Goal: Information Seeking & Learning: Learn about a topic

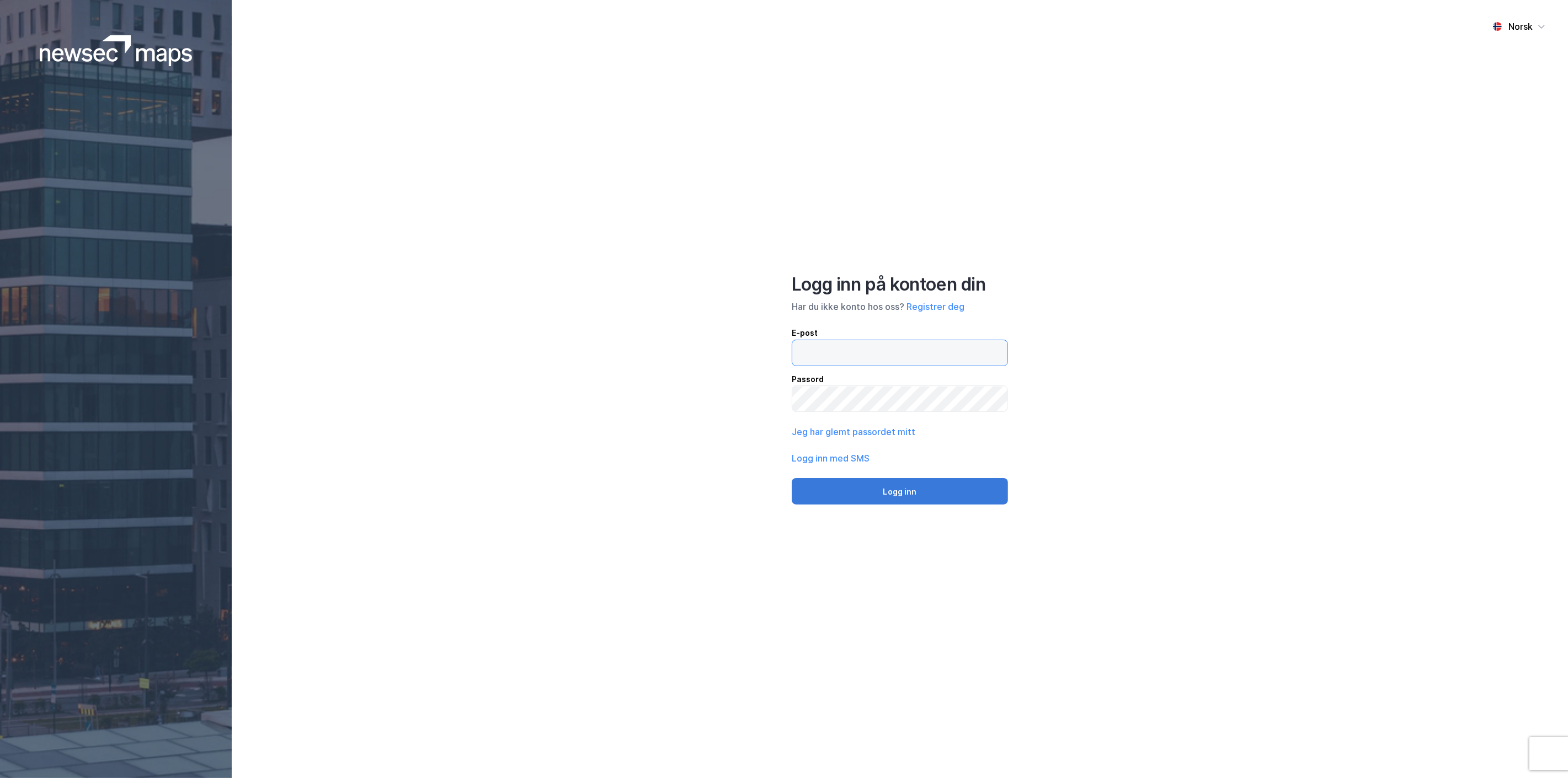
type input "[EMAIL_ADDRESS][MEDICAL_DATA][DOMAIN_NAME]"
click at [890, 490] on button "Logg inn" at bounding box center [899, 491] width 216 height 27
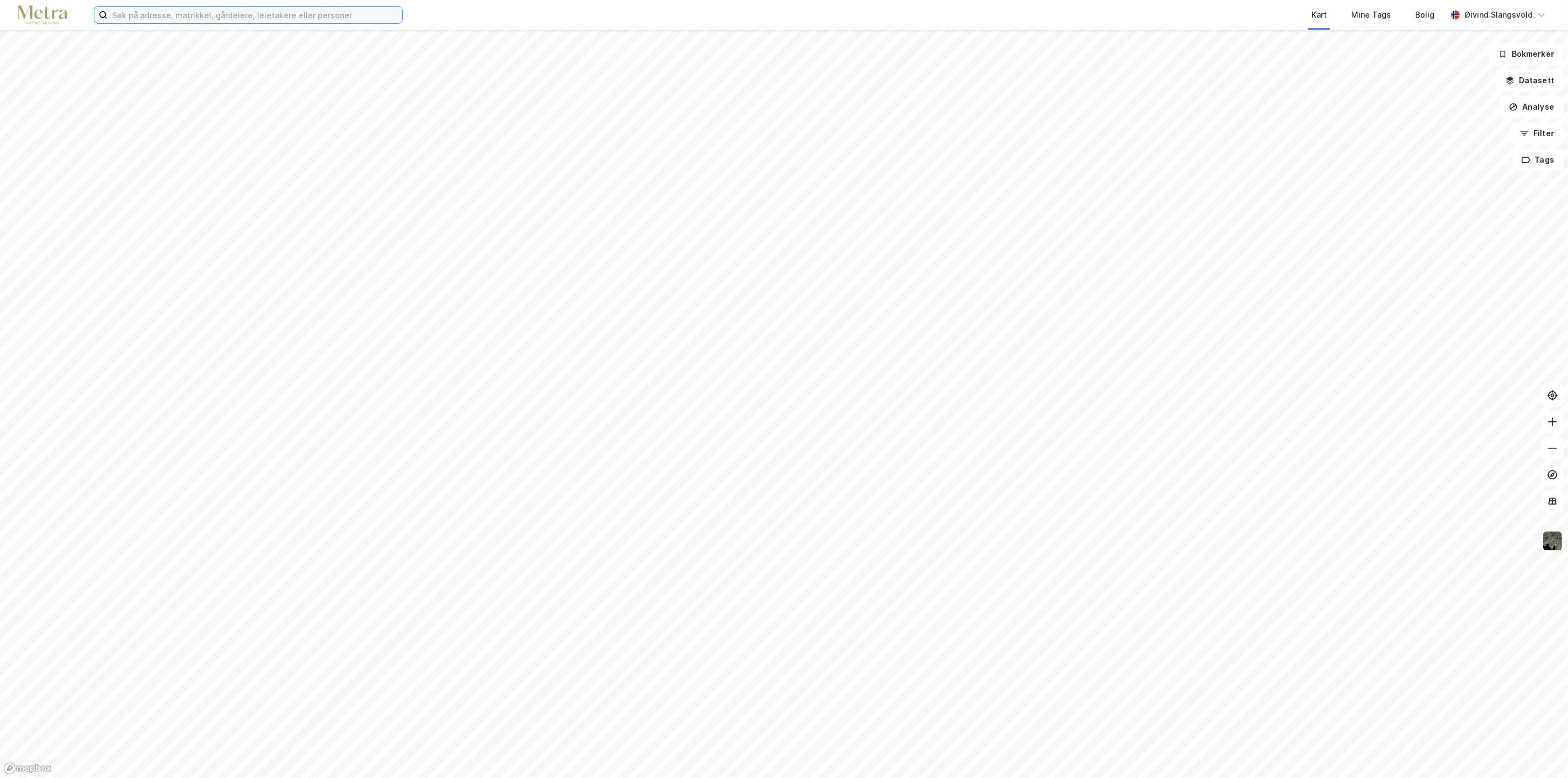
click at [322, 16] on input at bounding box center [255, 15] width 294 height 16
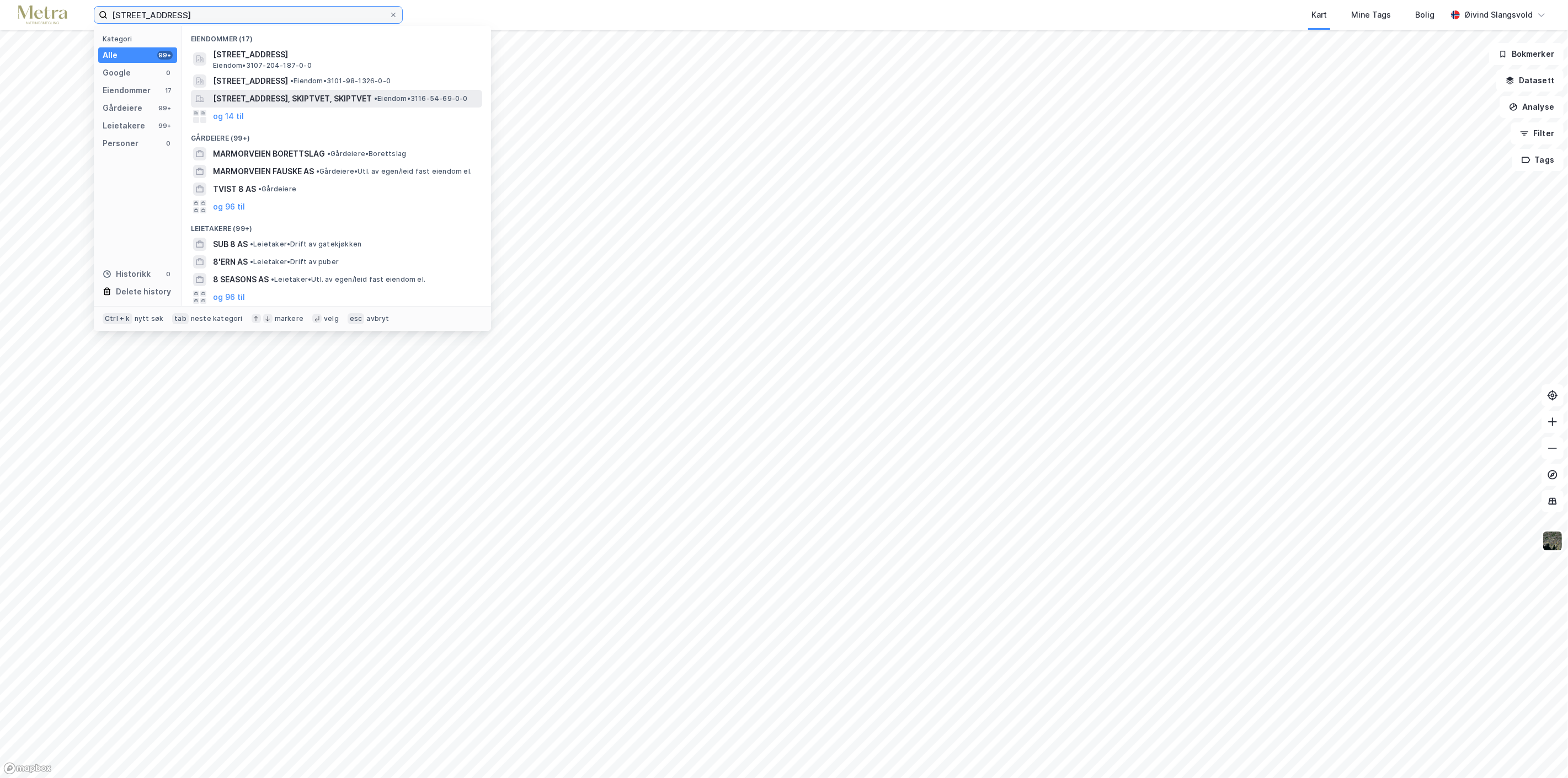
type input "[STREET_ADDRESS]"
click at [317, 93] on span "[STREET_ADDRESS], SKIPTVET, SKIPTVET" at bounding box center [292, 99] width 159 height 13
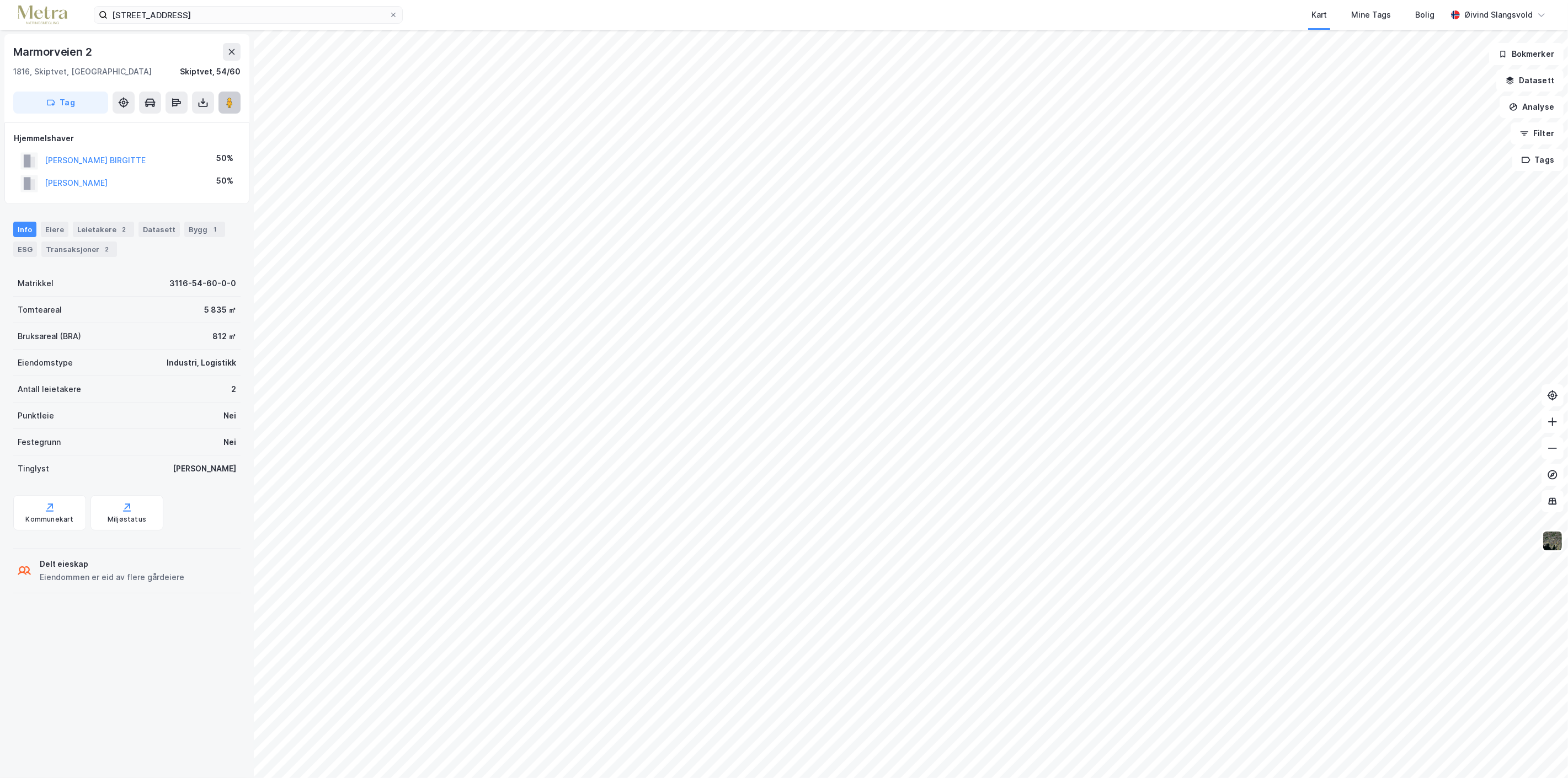
click at [232, 100] on image at bounding box center [229, 103] width 7 height 11
click at [1539, 78] on button "Datasett" at bounding box center [1530, 80] width 67 height 22
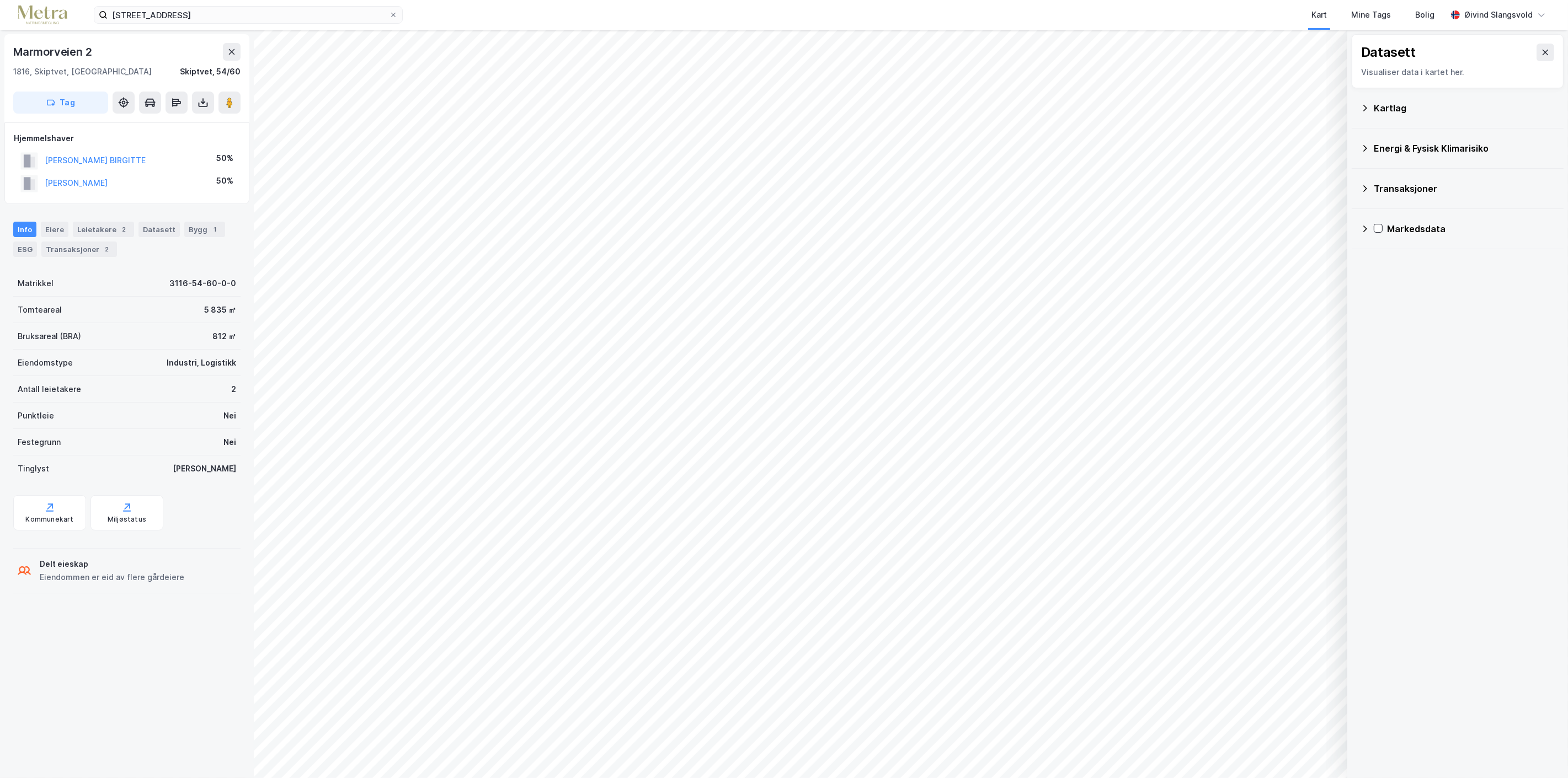
click at [1539, 78] on div "Visualiser data i kartet her." at bounding box center [1458, 72] width 193 height 13
click at [1540, 46] on button at bounding box center [1546, 52] width 18 height 18
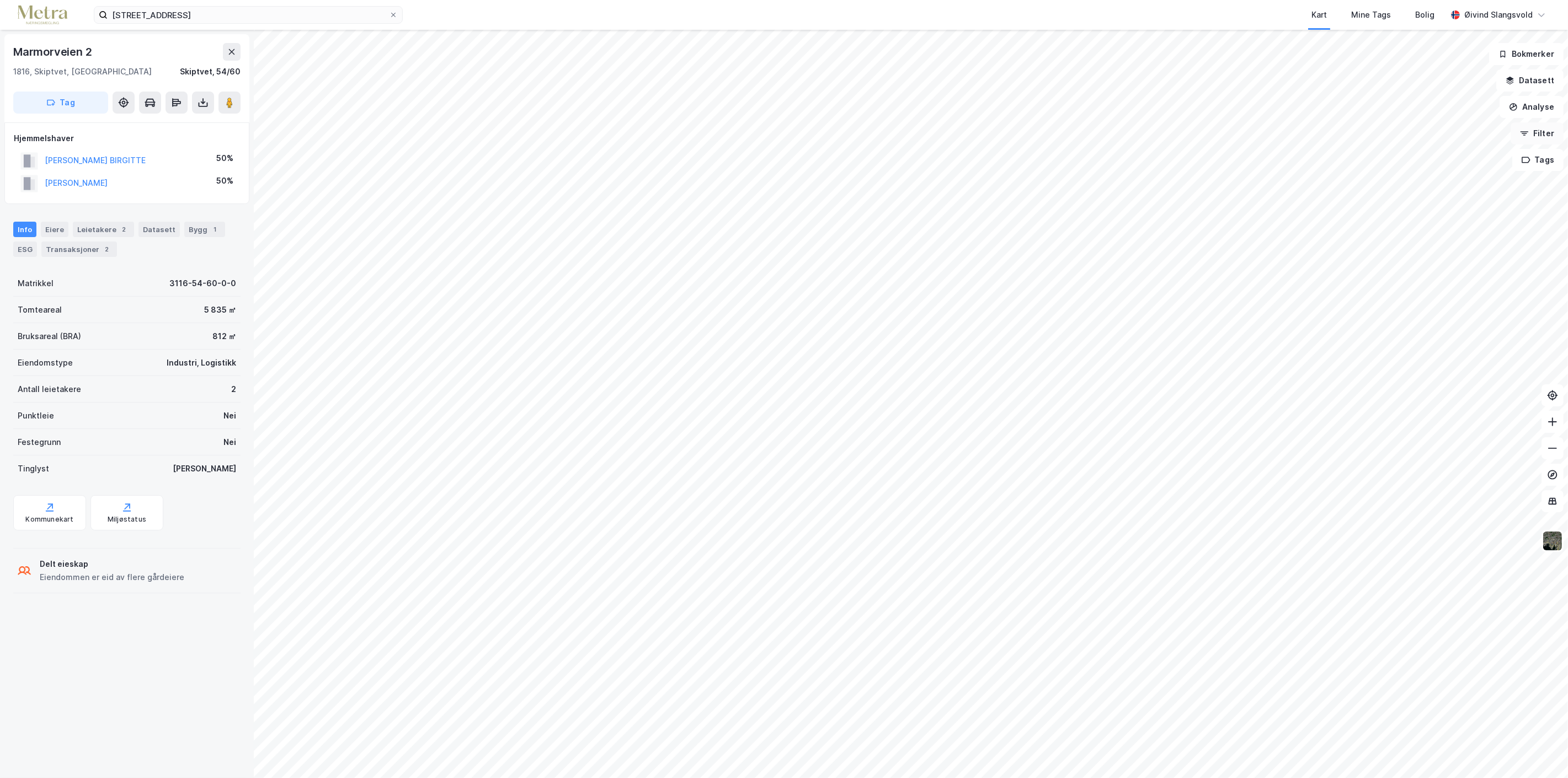
click at [1547, 134] on button "Filter" at bounding box center [1537, 133] width 53 height 22
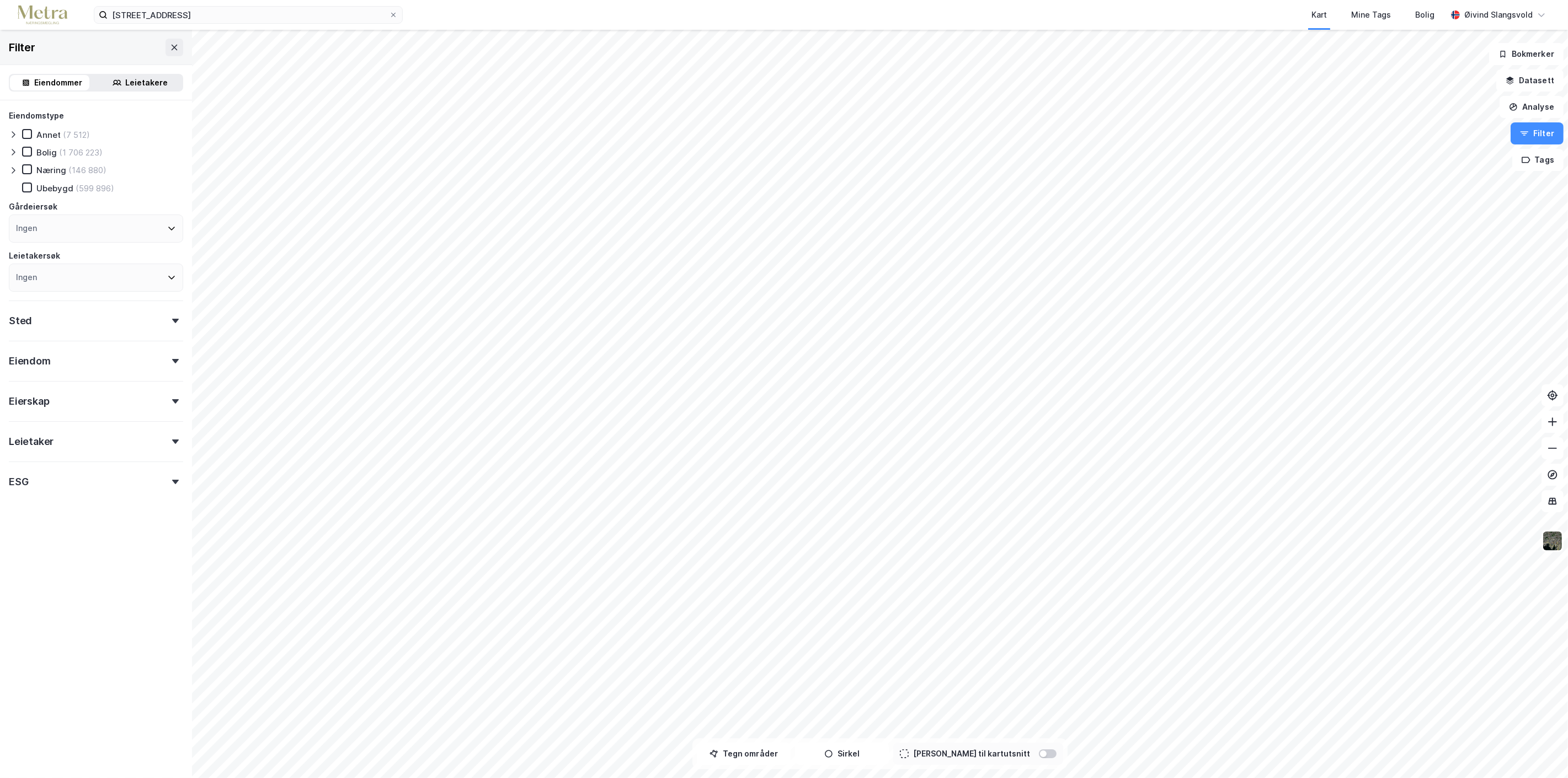
click at [167, 436] on div "Leietaker" at bounding box center [96, 437] width 174 height 32
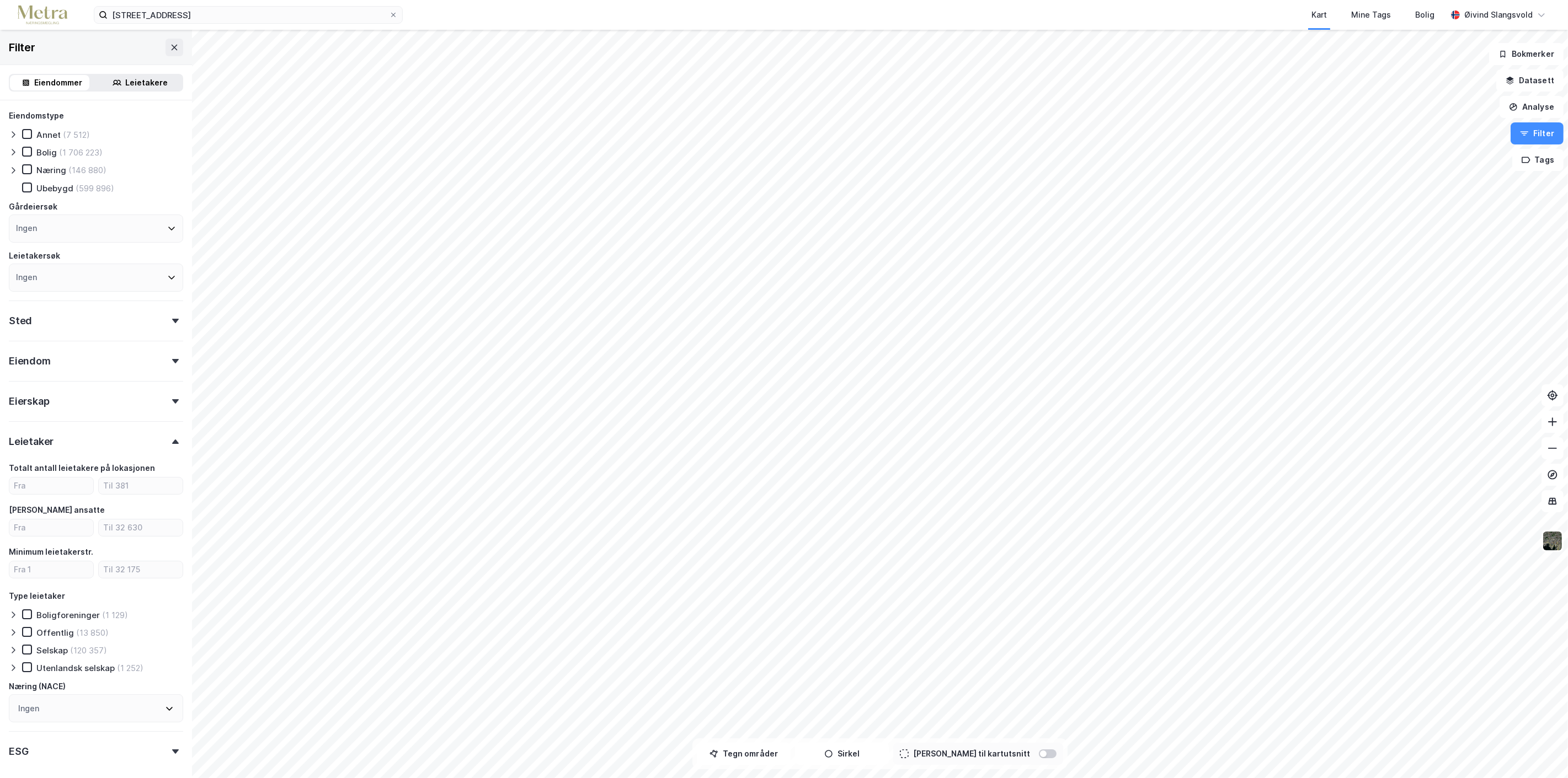
scroll to position [47, 0]
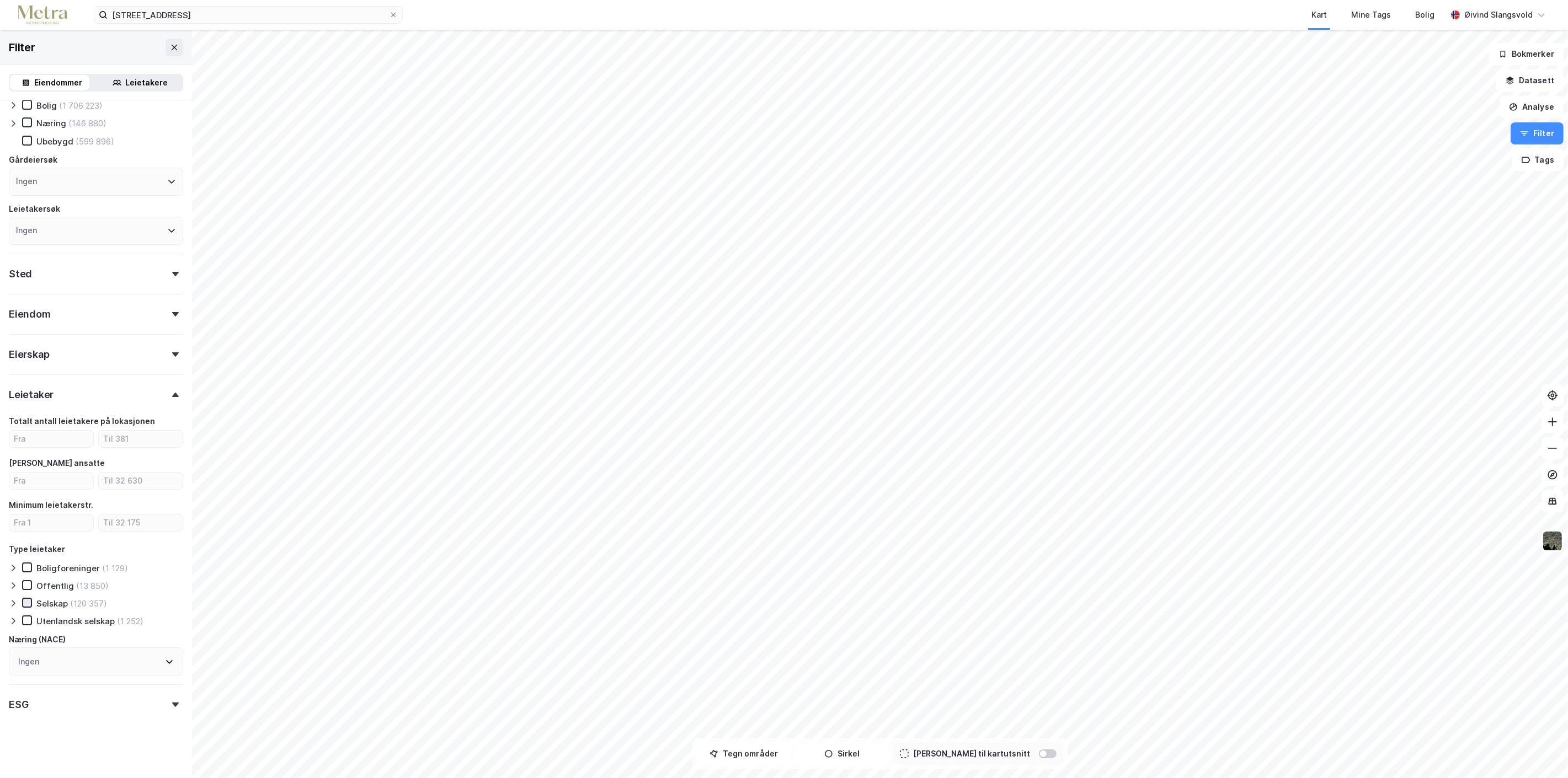
click at [25, 599] on icon at bounding box center [27, 602] width 7 height 7
click at [852, 756] on button "Sirkel" at bounding box center [842, 754] width 94 height 22
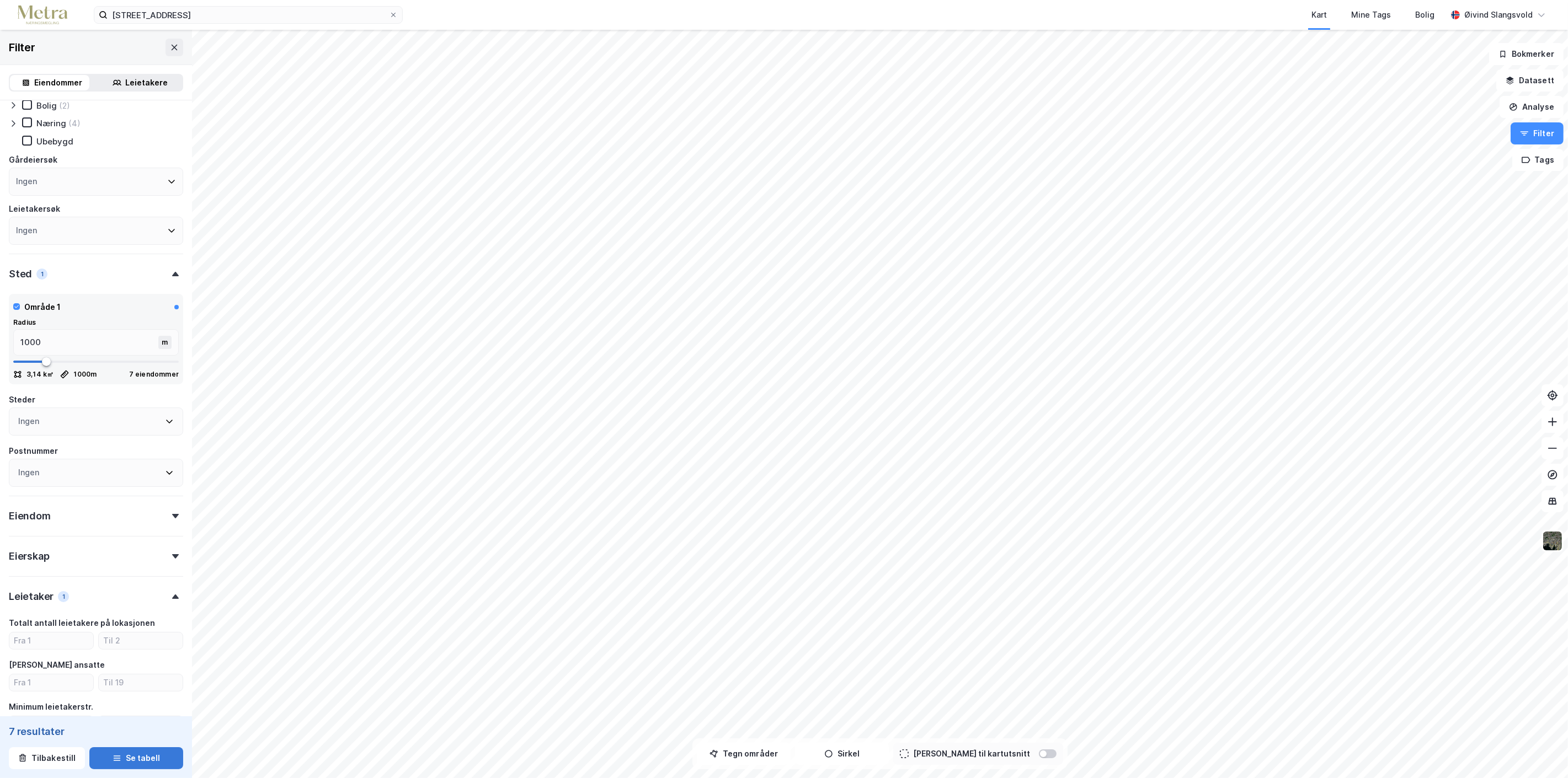
click at [130, 758] on button "Se tabell" at bounding box center [136, 758] width 94 height 22
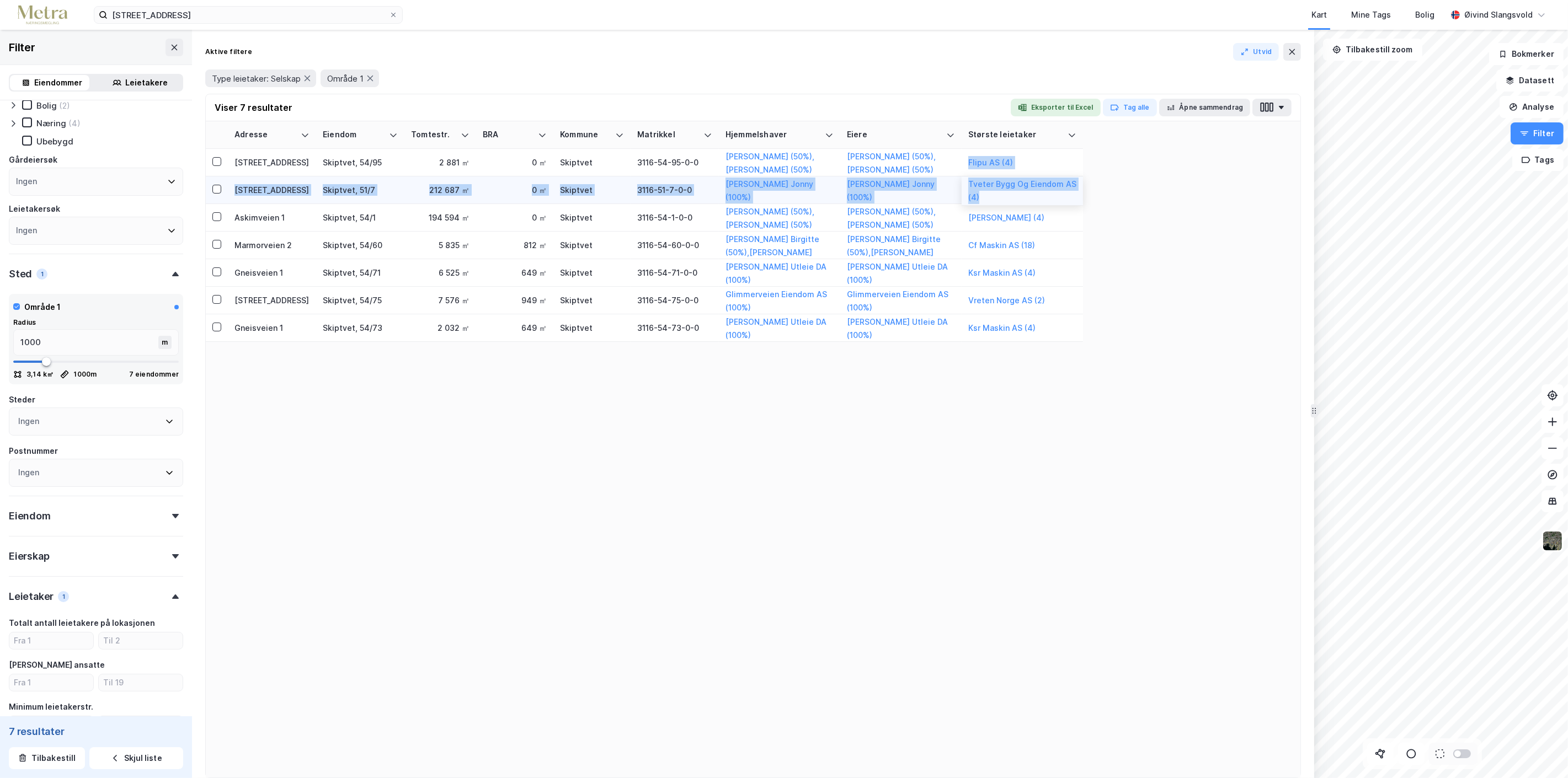
drag, startPoint x: 967, startPoint y: 161, endPoint x: 1019, endPoint y: 195, distance: 62.1
click at [1019, 195] on tbody "Gneisveien 5 Skiptvet, 54/95 2 881 ㎡ 0 ㎡ Skiptvet 3116-54-95-0-0 [PERSON_NAME] …" at bounding box center [753, 246] width 1095 height 193
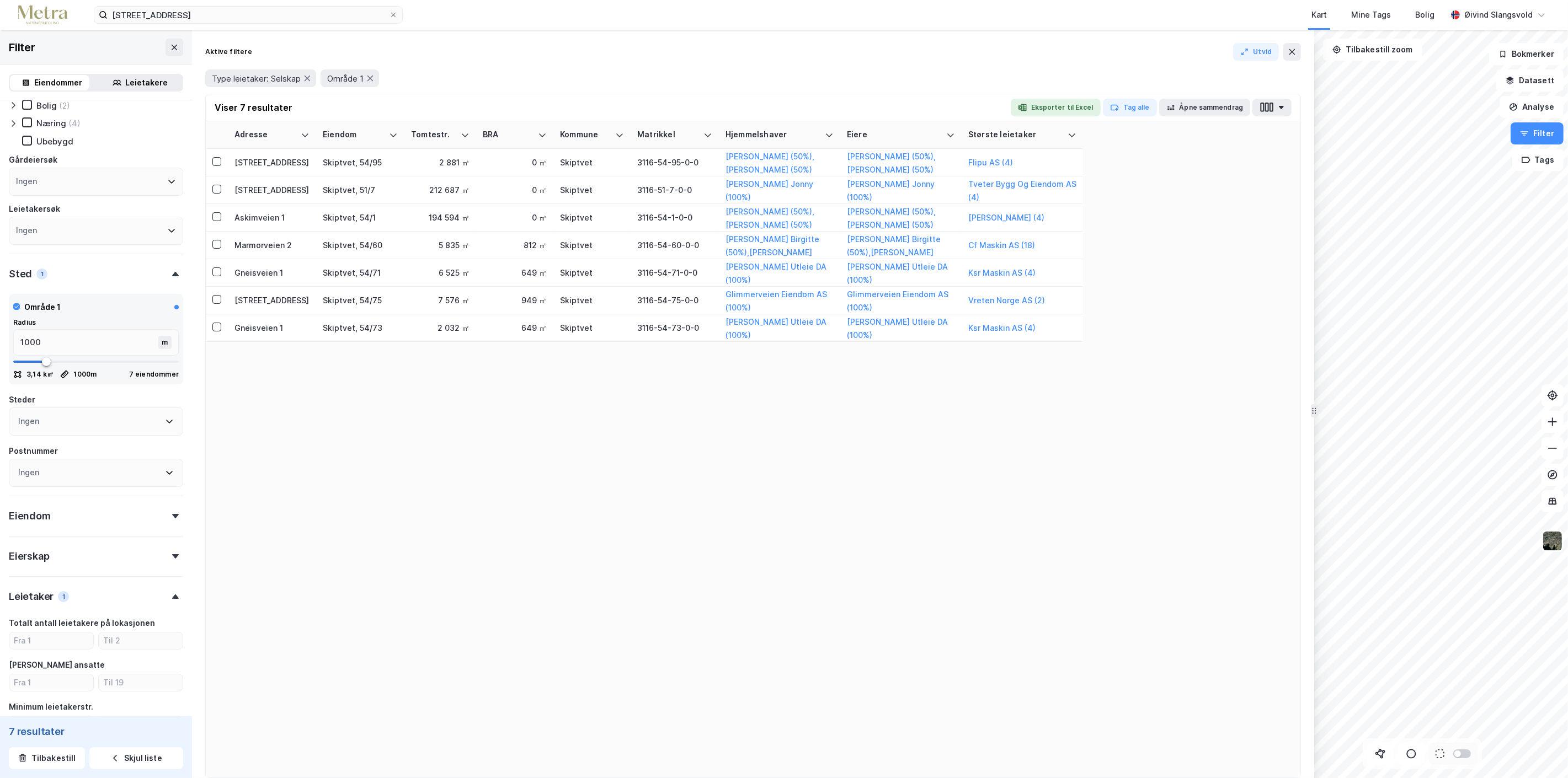
click at [1068, 344] on div "Adresse Eiendom Tomtestr. BRA Kommune Matrikkel Hjemmelshaver Eiere Største lei…" at bounding box center [753, 450] width 1095 height 656
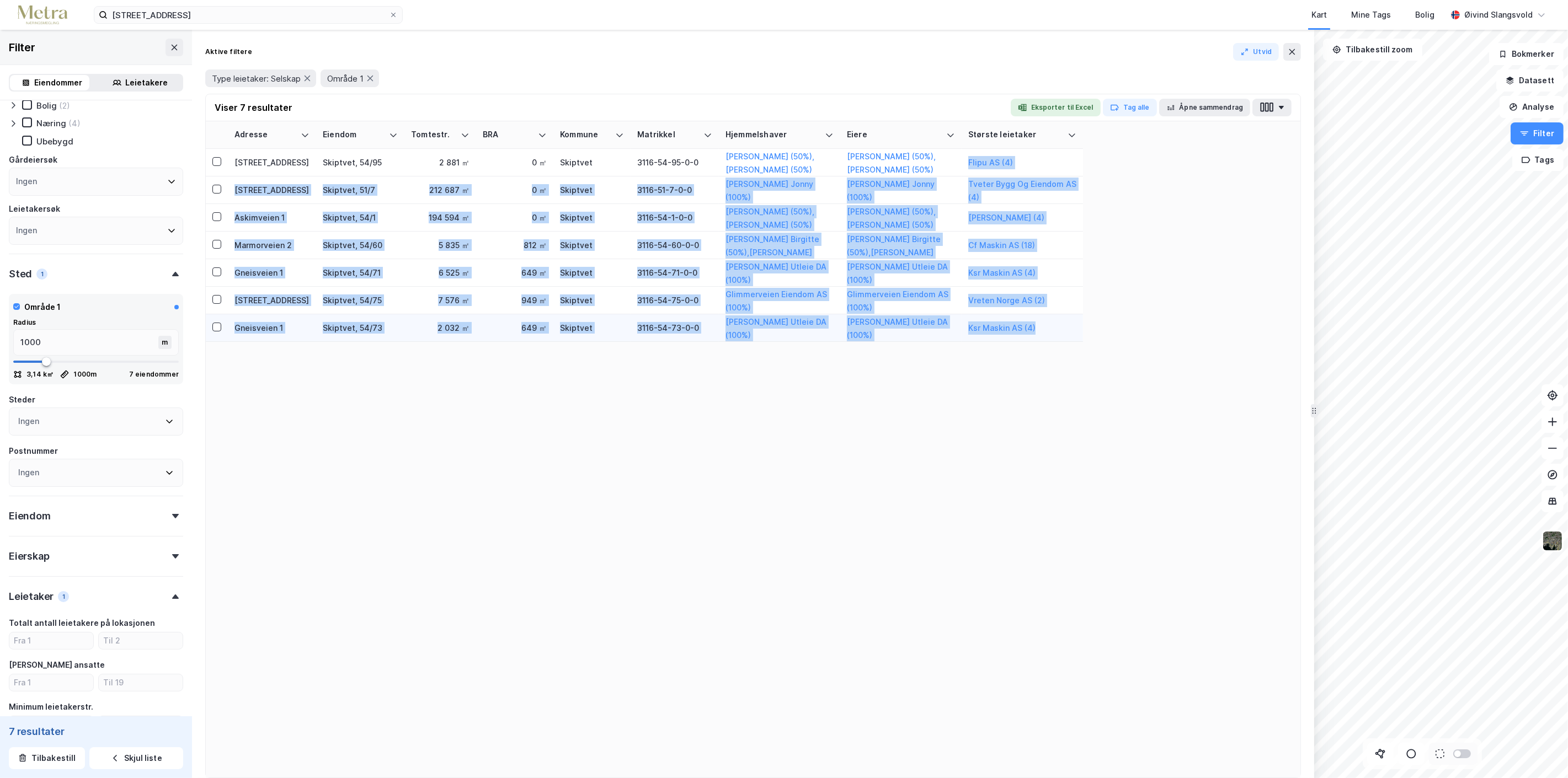
drag, startPoint x: 964, startPoint y: 160, endPoint x: 1036, endPoint y: 338, distance: 192.0
click at [1035, 331] on tbody "Gneisveien 5 Skiptvet, 54/95 2 881 ㎡ 0 ㎡ Skiptvet 3116-54-95-0-0 [PERSON_NAME] …" at bounding box center [753, 246] width 1095 height 193
copy tbody "Flipu AS (4) Tveterveien 55 Skiptvet, 51/7 212 687 ㎡ 0 ㎡ Skiptvet 3116-51-7-0-0…"
click at [1296, 48] on button at bounding box center [1292, 52] width 18 height 18
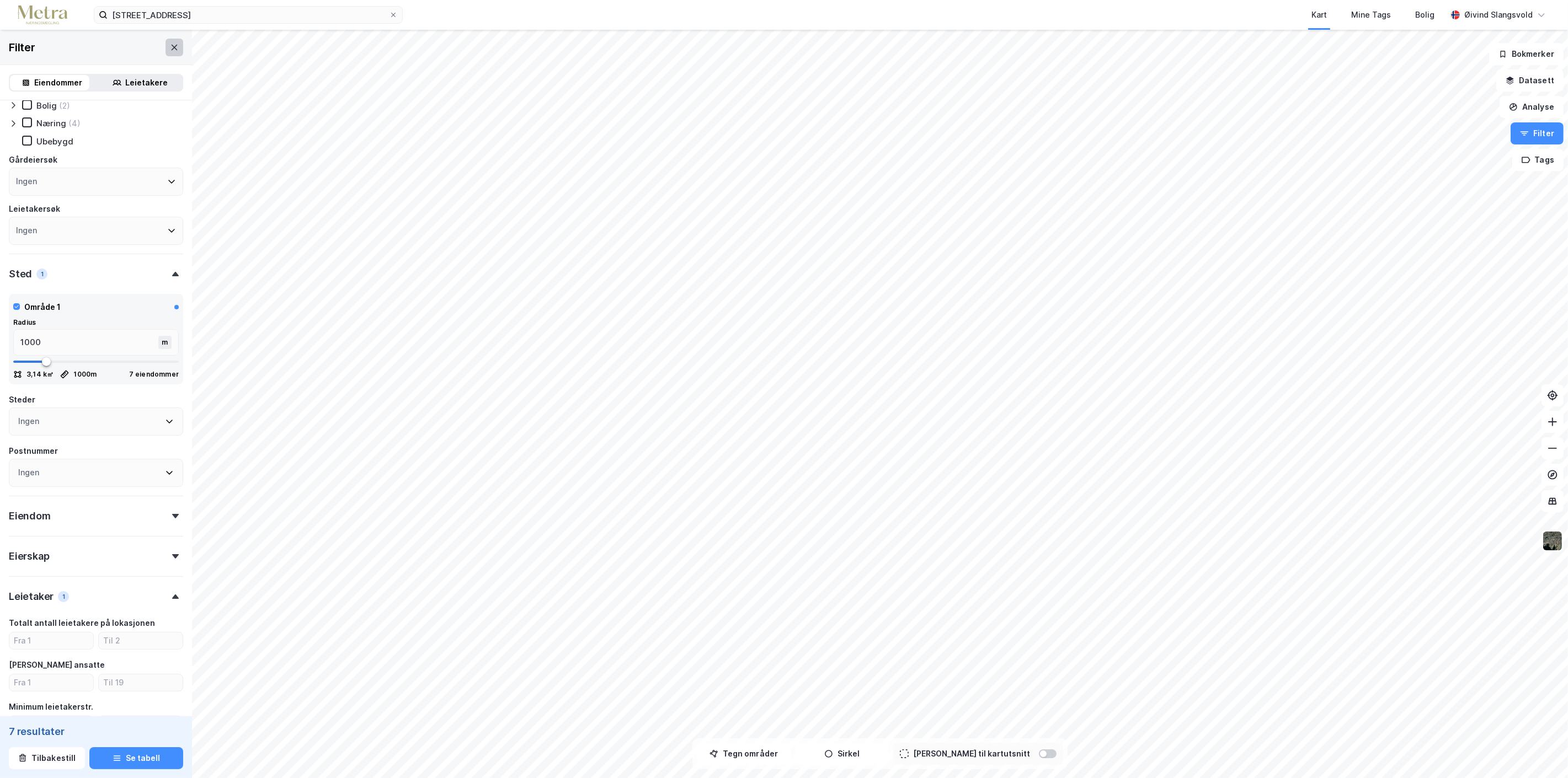
click at [170, 46] on icon at bounding box center [174, 47] width 9 height 9
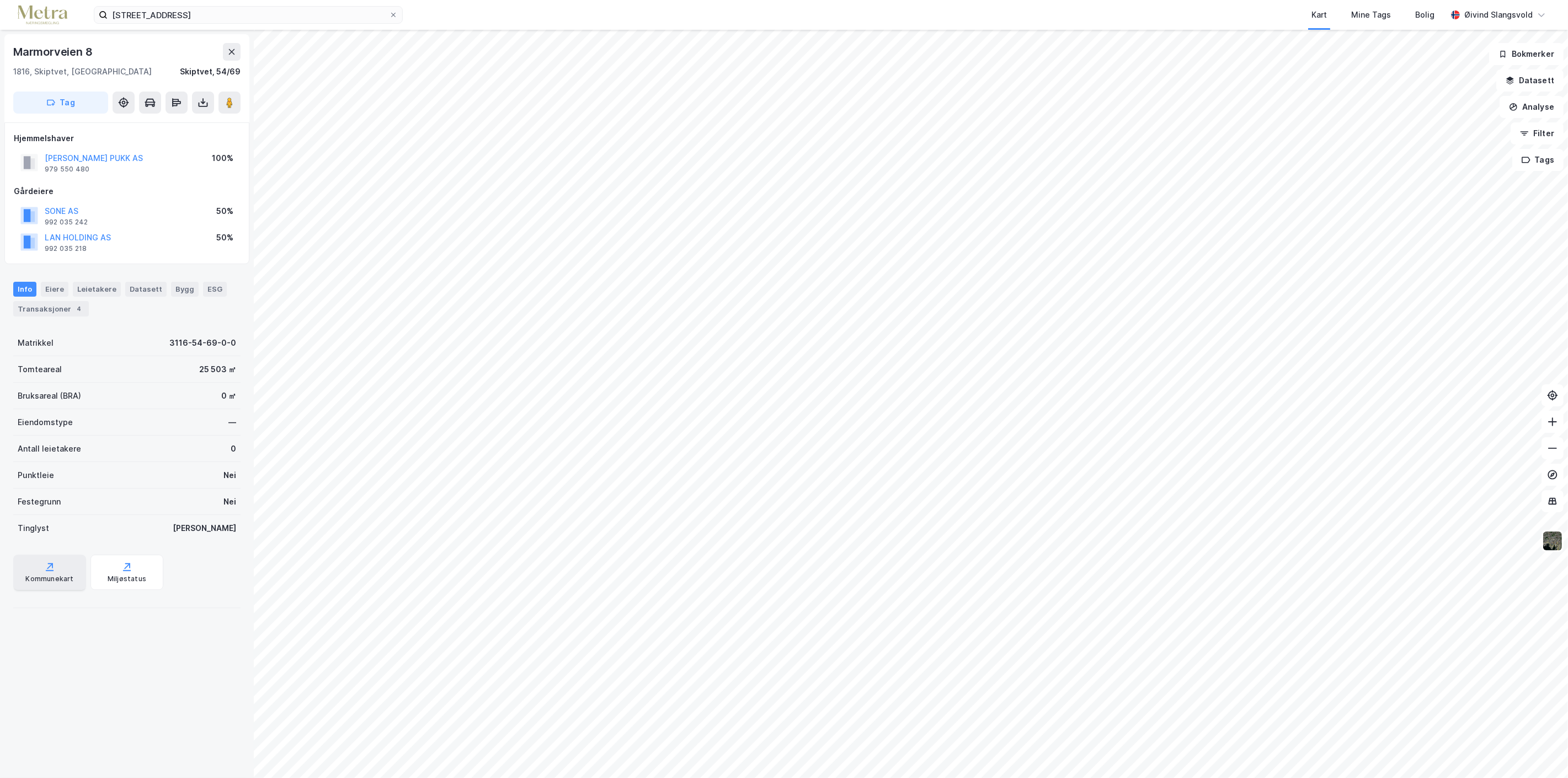
click at [52, 569] on icon at bounding box center [49, 566] width 11 height 11
click at [50, 574] on div "Kommunekart" at bounding box center [49, 579] width 48 height 9
